Goal: Use online tool/utility: Utilize a website feature to perform a specific function

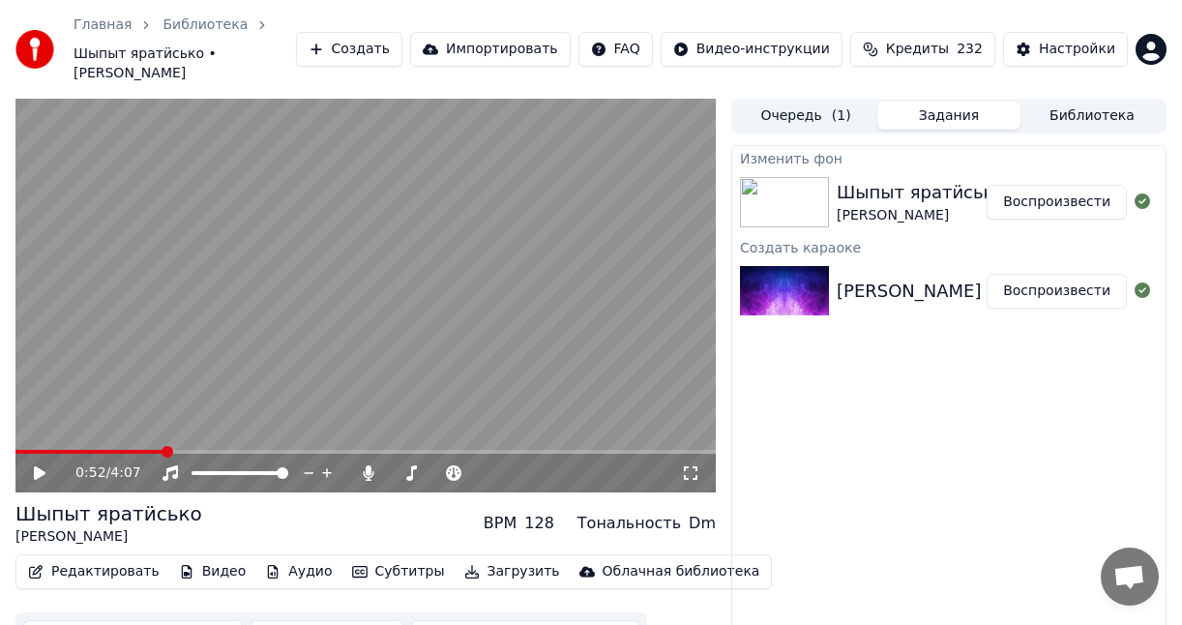
scroll to position [31, 0]
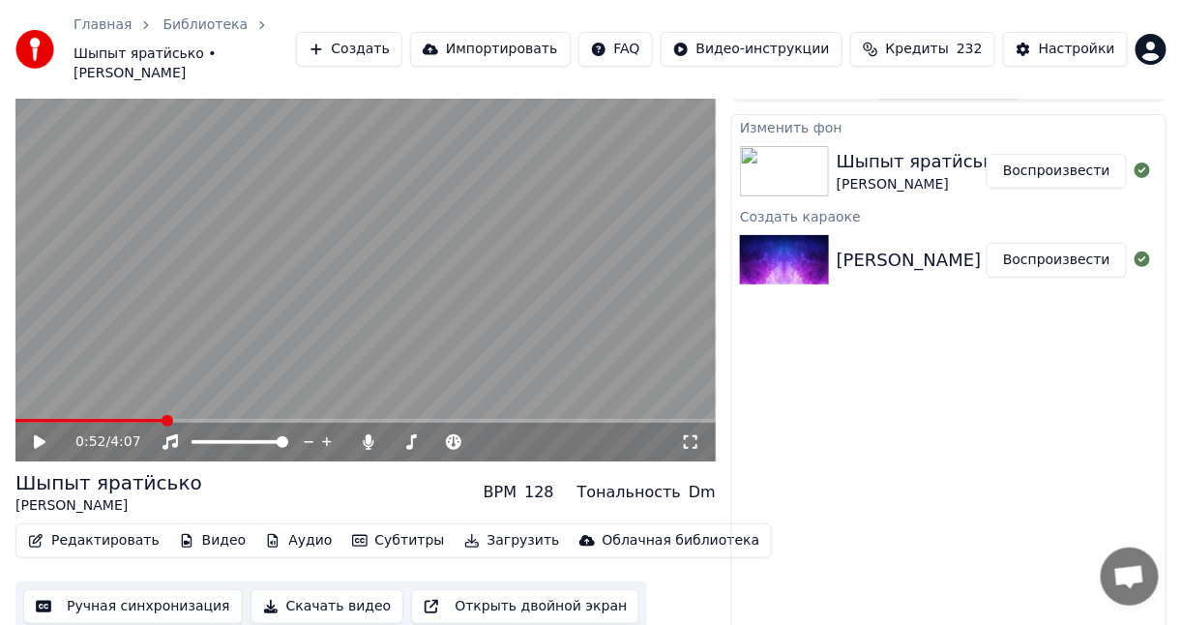
click at [934, 410] on div "Изменить фон Шыпыт яратӥсько [PERSON_NAME] Воспроизвести Создать караоке [PERSO…" at bounding box center [948, 379] width 435 height 531
click at [945, 398] on div "Изменить фон Шыпыт яратӥсько [PERSON_NAME] Воспроизвести Создать караоке [PERSO…" at bounding box center [948, 379] width 435 height 531
click at [900, 470] on div "Изменить фон Шыпыт яратӥсько [PERSON_NAME] Воспроизвести Создать караоке [PERSO…" at bounding box center [948, 379] width 435 height 531
click at [1069, 477] on div "Изменить фон Шыпыт яратӥсько [PERSON_NAME] Воспроизвести Создать караоке [PERSO…" at bounding box center [948, 379] width 435 height 531
click at [843, 338] on div "Изменить фон Шыпыт яратӥсько [PERSON_NAME] Воспроизвести Создать караоке [PERSO…" at bounding box center [948, 379] width 435 height 531
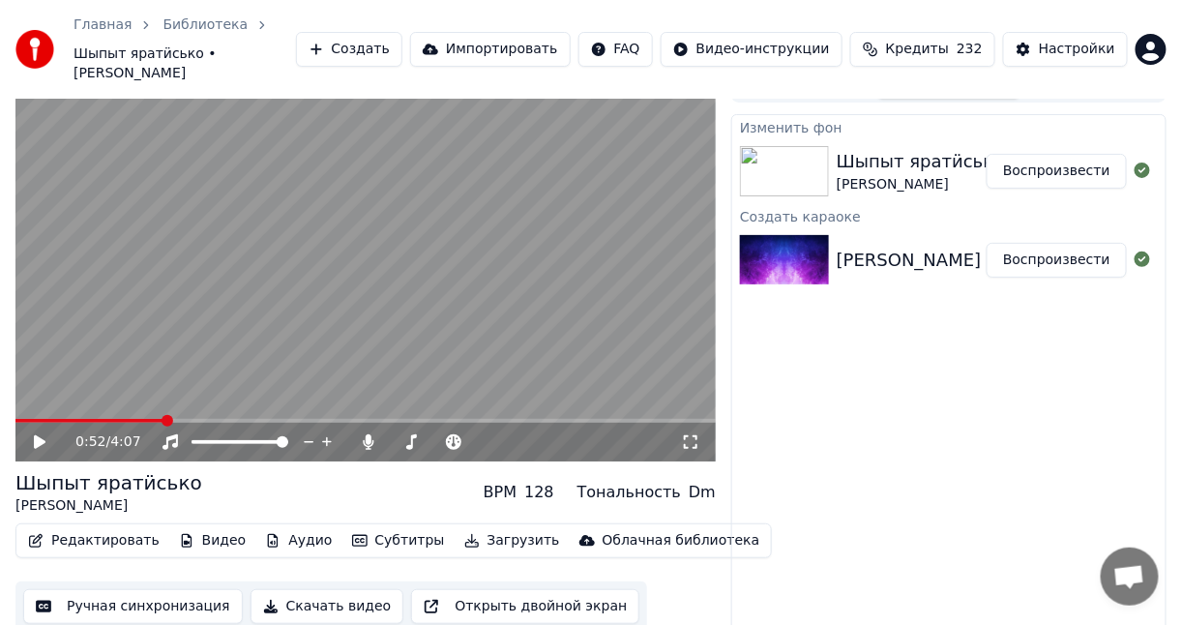
click at [861, 430] on div "Изменить фон Шыпыт яратӥсько [PERSON_NAME] Воспроизвести Создать караоке [PERSO…" at bounding box center [948, 379] width 435 height 531
click at [999, 555] on div "Изменить фон Шыпыт яратӥсько [PERSON_NAME] Воспроизвести Создать караоке [PERSO…" at bounding box center [948, 379] width 435 height 531
click at [33, 434] on icon at bounding box center [53, 441] width 44 height 15
click at [811, 155] on img at bounding box center [784, 171] width 89 height 50
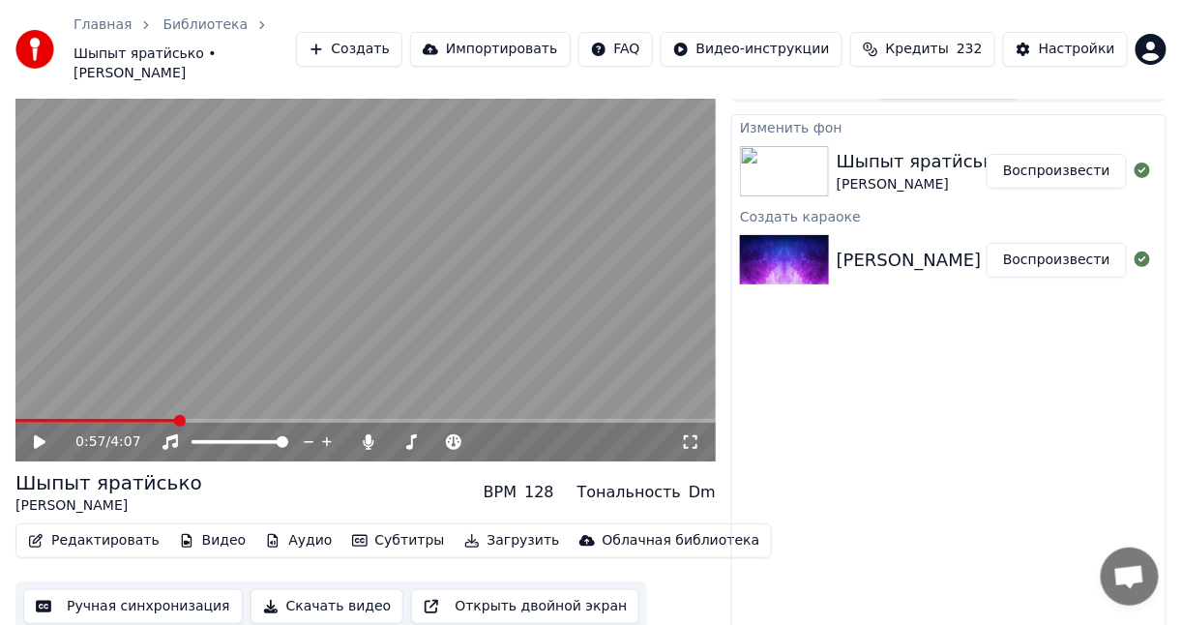
click at [89, 527] on button "Редактировать" at bounding box center [93, 540] width 147 height 27
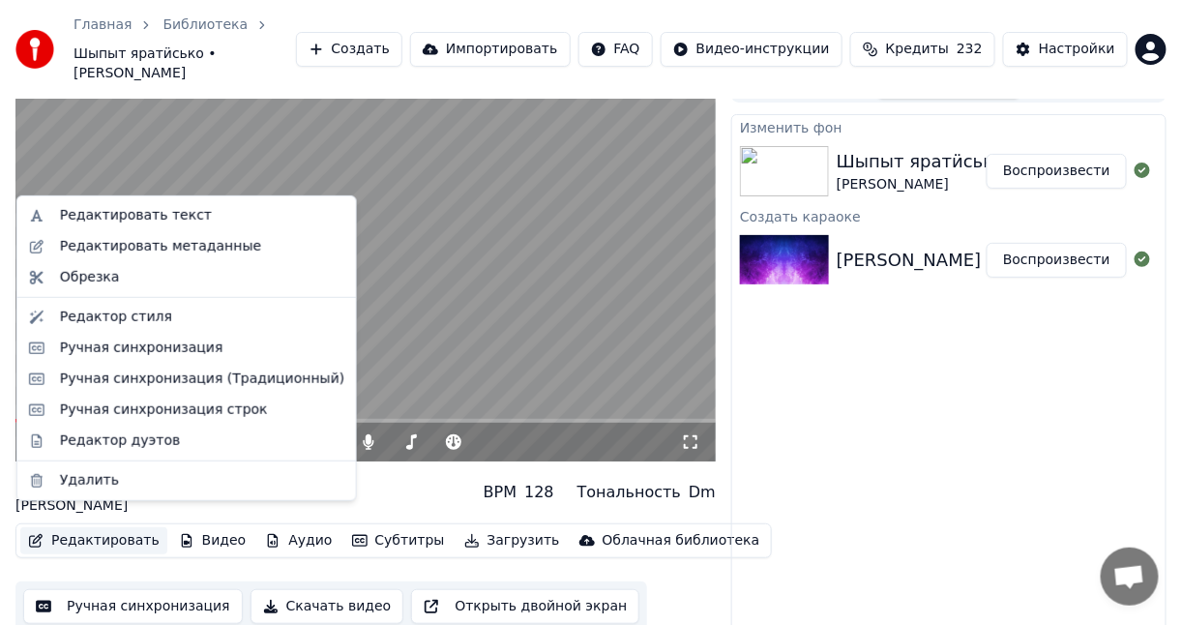
click at [864, 435] on div "Изменить фон Шыпыт яратӥсько [PERSON_NAME] Воспроизвести Создать караоке [PERSO…" at bounding box center [948, 379] width 435 height 531
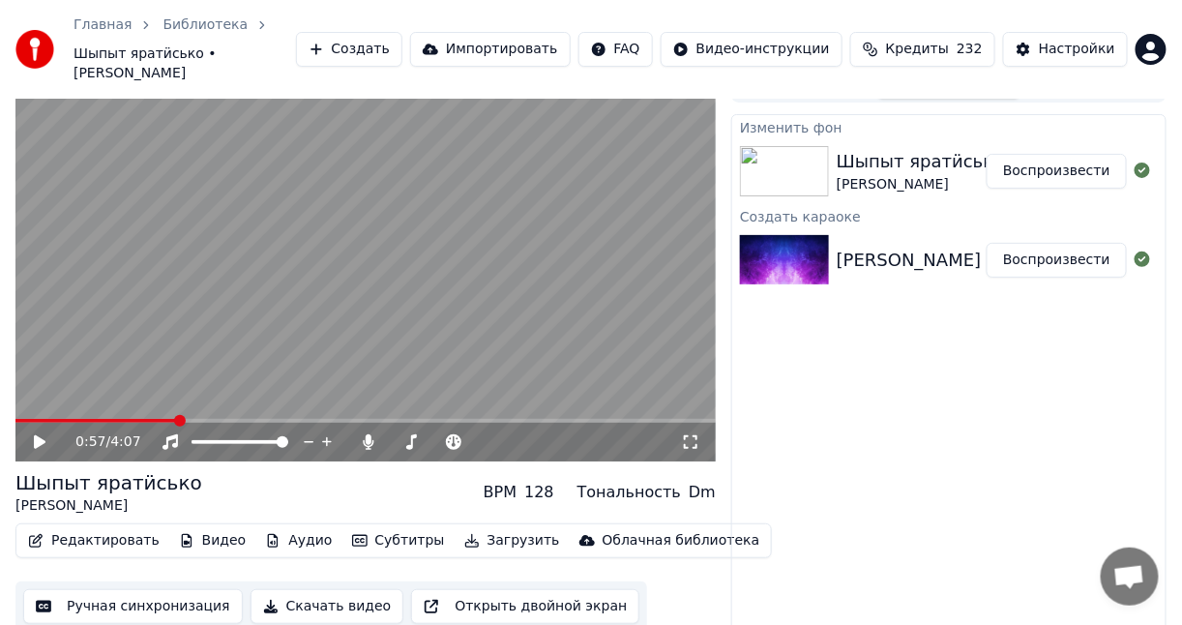
click at [184, 527] on button "Видео" at bounding box center [212, 540] width 83 height 27
